Goal: Information Seeking & Learning: Learn about a topic

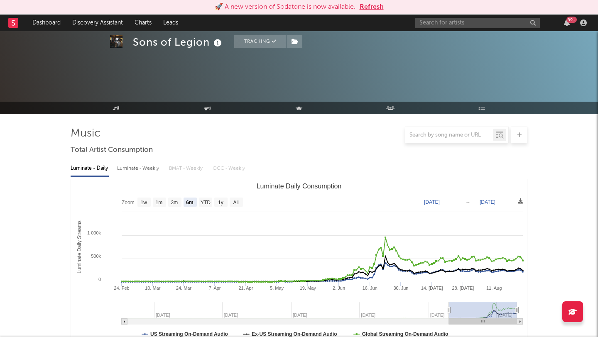
select select "6m"
click at [378, 6] on button "Refresh" at bounding box center [372, 7] width 24 height 10
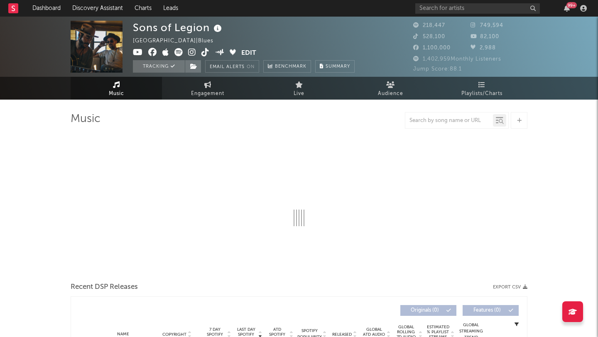
select select "6m"
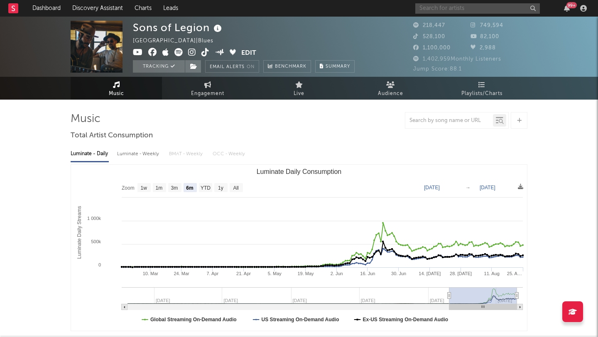
click at [456, 9] on input "text" at bounding box center [477, 8] width 125 height 10
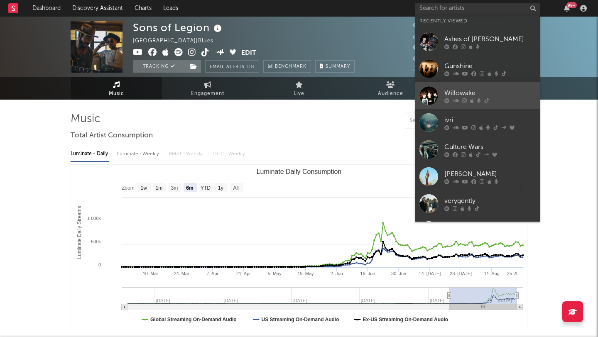
click at [451, 88] on div "Willowake" at bounding box center [489, 93] width 91 height 10
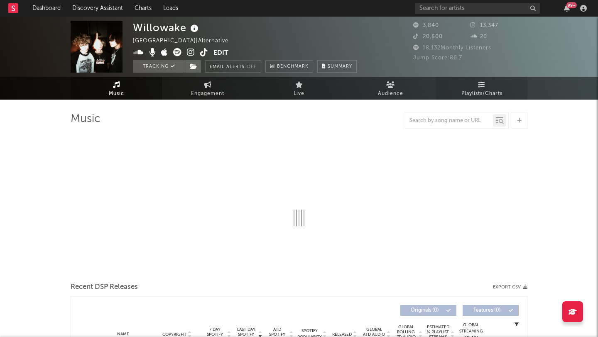
select select "1w"
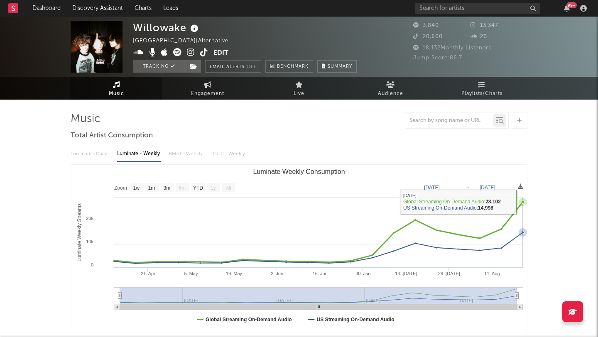
type input "[DATE]"
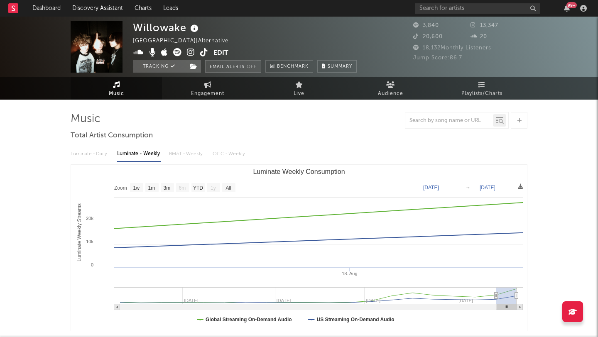
click at [236, 68] on button "Email Alerts Off" at bounding box center [233, 66] width 56 height 12
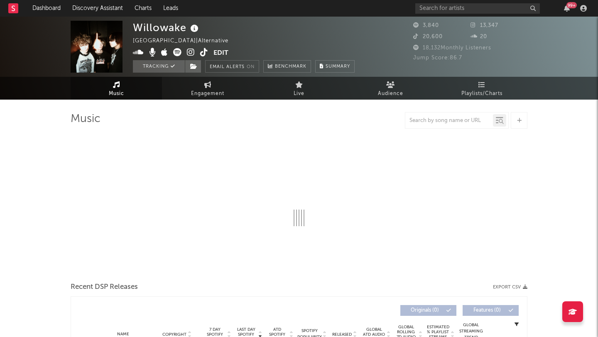
select select "1w"
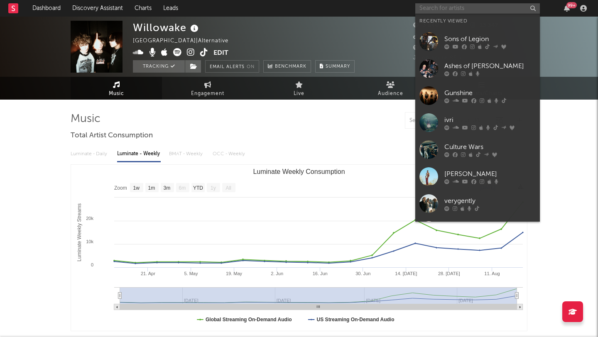
click at [437, 10] on input "text" at bounding box center [477, 8] width 125 height 10
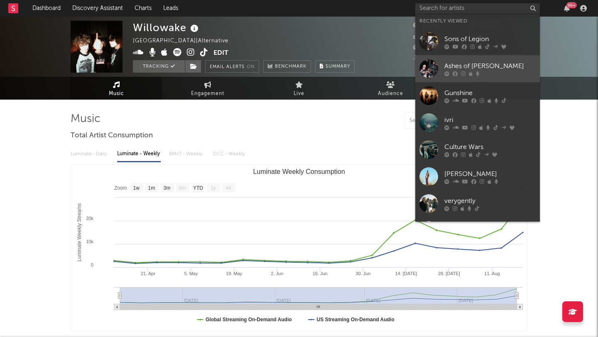
click at [454, 64] on div "Ashes of [PERSON_NAME]" at bounding box center [489, 66] width 91 height 10
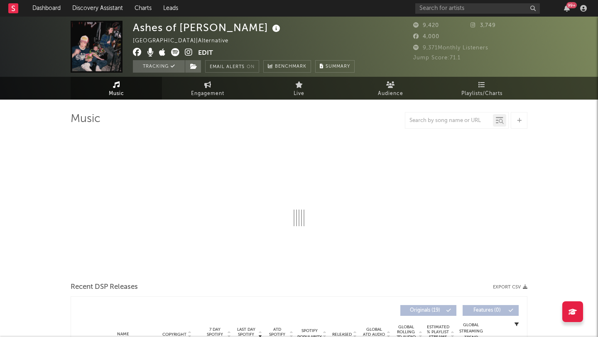
select select "6m"
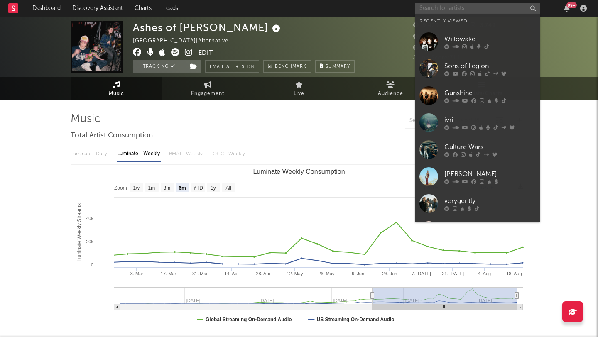
click at [444, 6] on input "text" at bounding box center [477, 8] width 125 height 10
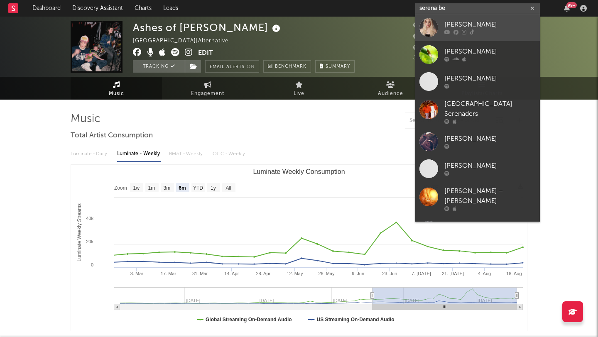
type input "serena be"
click at [483, 24] on div "[PERSON_NAME]" at bounding box center [489, 25] width 91 height 10
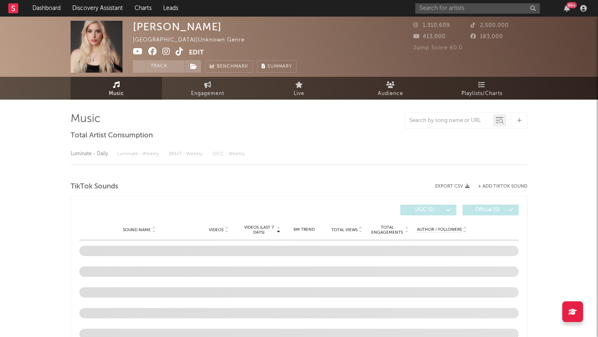
select select "1w"
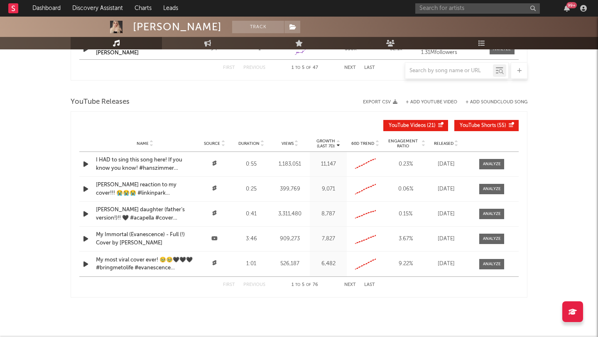
scroll to position [642, 0]
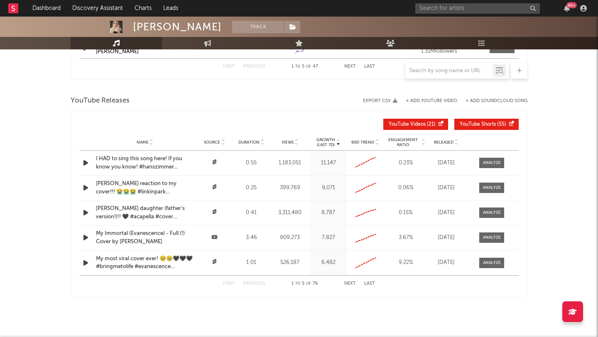
click at [85, 189] on icon "button" at bounding box center [85, 188] width 9 height 10
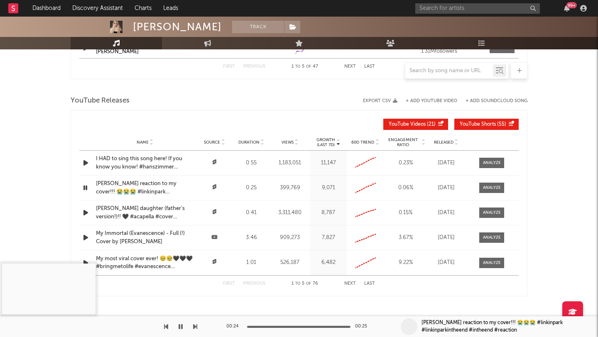
click at [86, 163] on icon "button" at bounding box center [85, 163] width 9 height 10
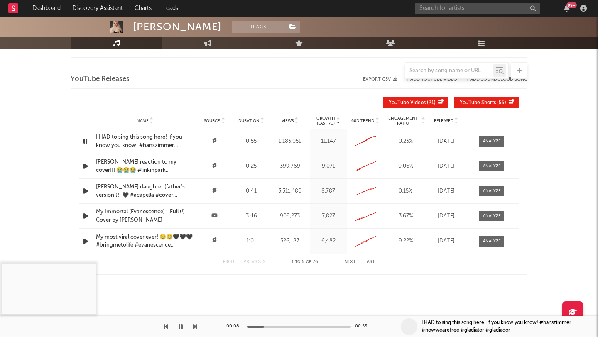
click at [85, 216] on icon "button" at bounding box center [85, 216] width 9 height 10
click at [86, 241] on icon "button" at bounding box center [85, 241] width 9 height 10
click at [84, 242] on icon "button" at bounding box center [85, 241] width 8 height 10
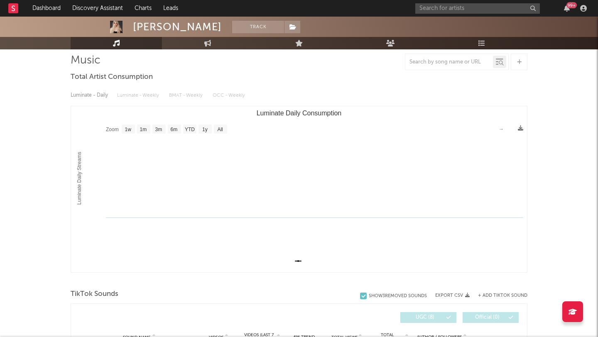
scroll to position [0, 0]
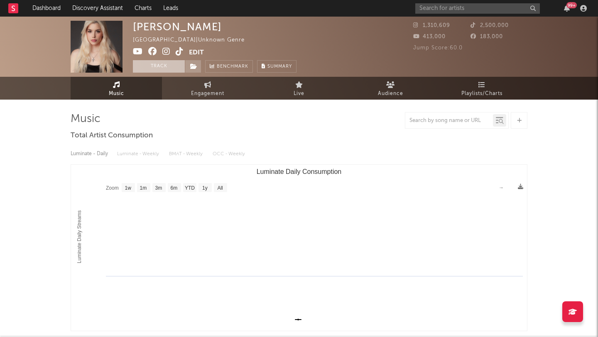
click at [150, 65] on button "Track" at bounding box center [159, 66] width 52 height 12
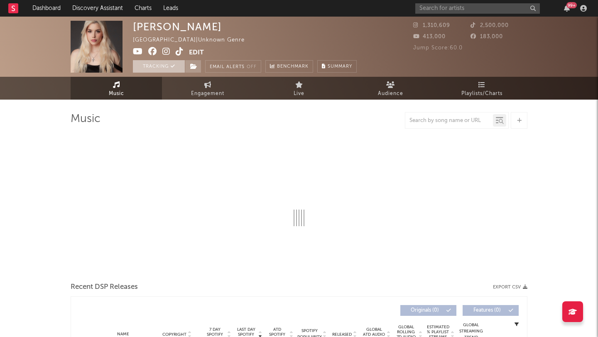
select select "1w"
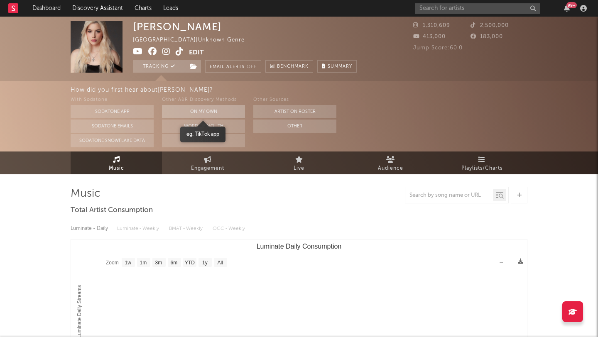
click at [192, 109] on button "On My Own" at bounding box center [203, 111] width 83 height 13
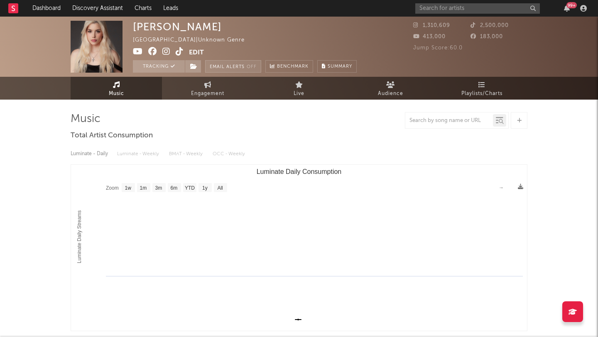
click at [233, 69] on button "Email Alerts Off" at bounding box center [233, 66] width 56 height 12
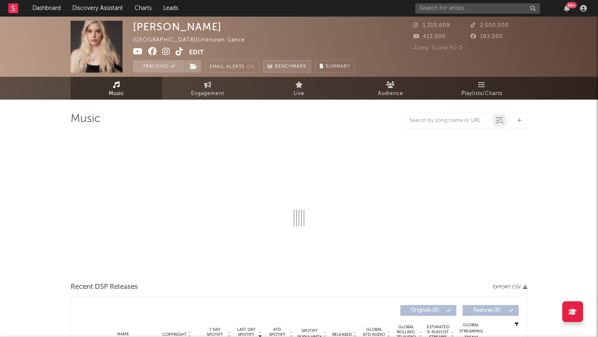
select select "1w"
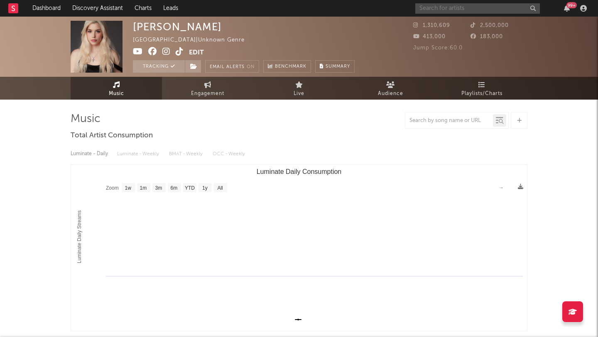
click at [430, 6] on input "text" at bounding box center [477, 8] width 125 height 10
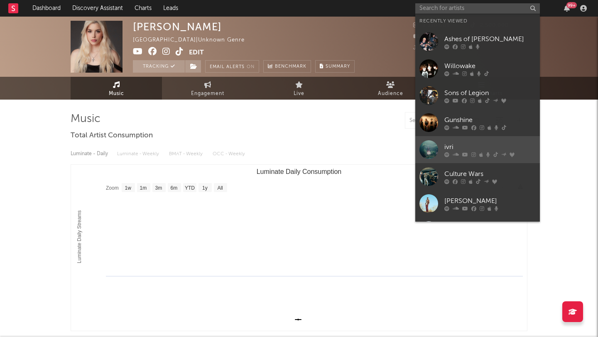
click at [465, 141] on link "ivri" at bounding box center [477, 149] width 125 height 27
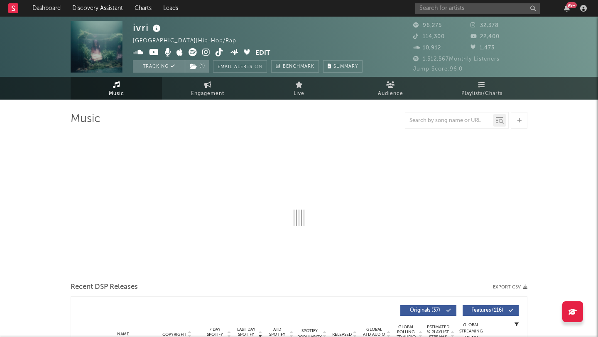
select select "6m"
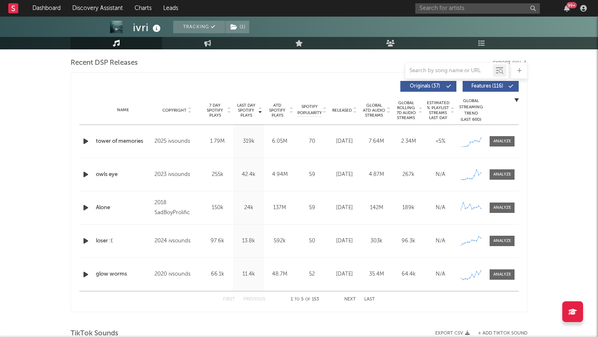
scroll to position [290, 0]
click at [84, 207] on icon "button" at bounding box center [85, 207] width 9 height 10
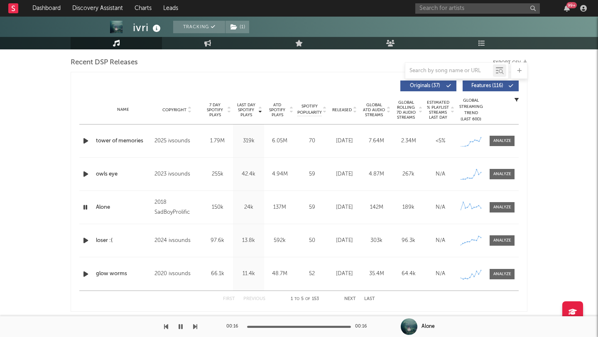
click at [87, 274] on icon "button" at bounding box center [85, 274] width 9 height 10
click at [86, 141] on icon "button" at bounding box center [85, 141] width 9 height 10
click at [86, 141] on icon "button" at bounding box center [85, 141] width 8 height 10
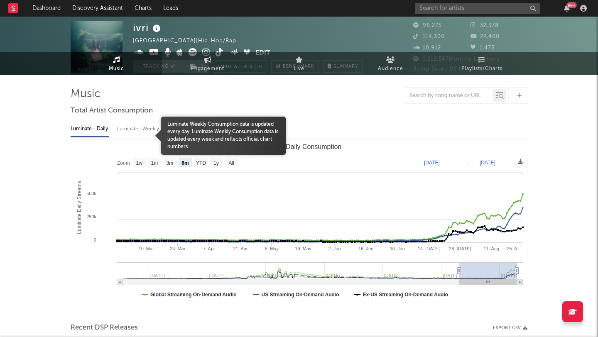
scroll to position [0, 0]
